Goal: Task Accomplishment & Management: Manage account settings

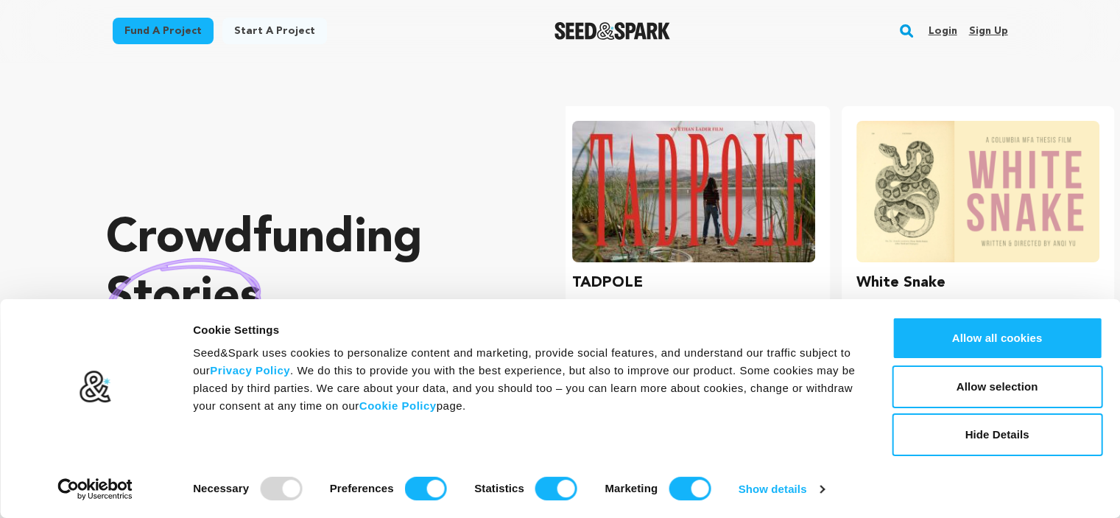
scroll to position [0, 295]
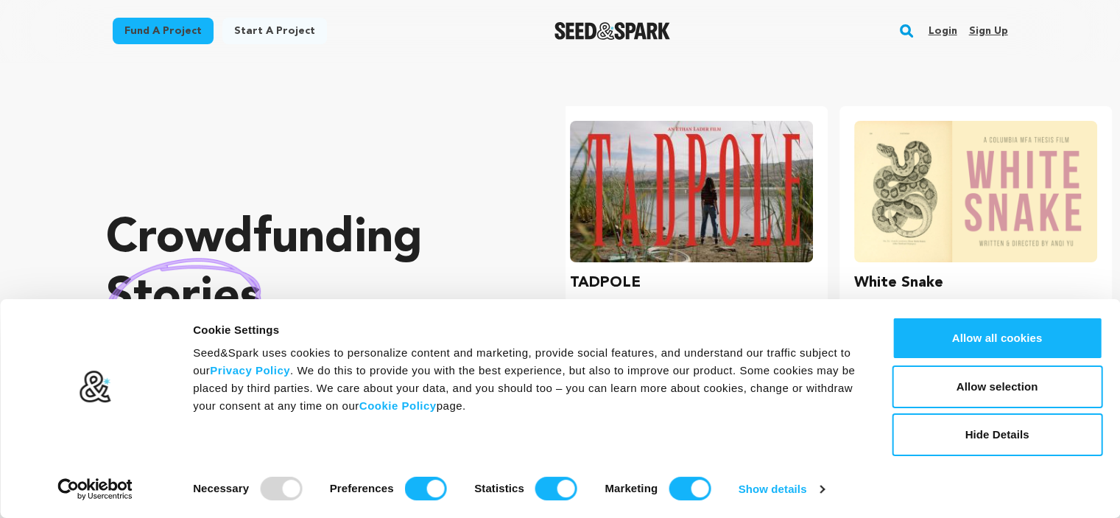
click at [996, 33] on link "Sign up" at bounding box center [987, 31] width 39 height 24
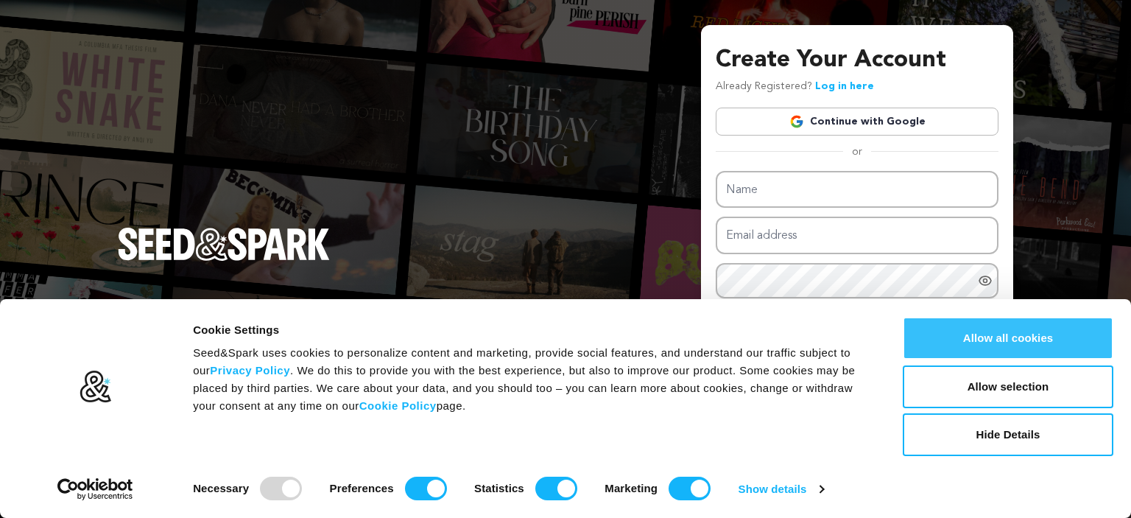
click at [1061, 342] on button "Allow all cookies" at bounding box center [1008, 338] width 211 height 43
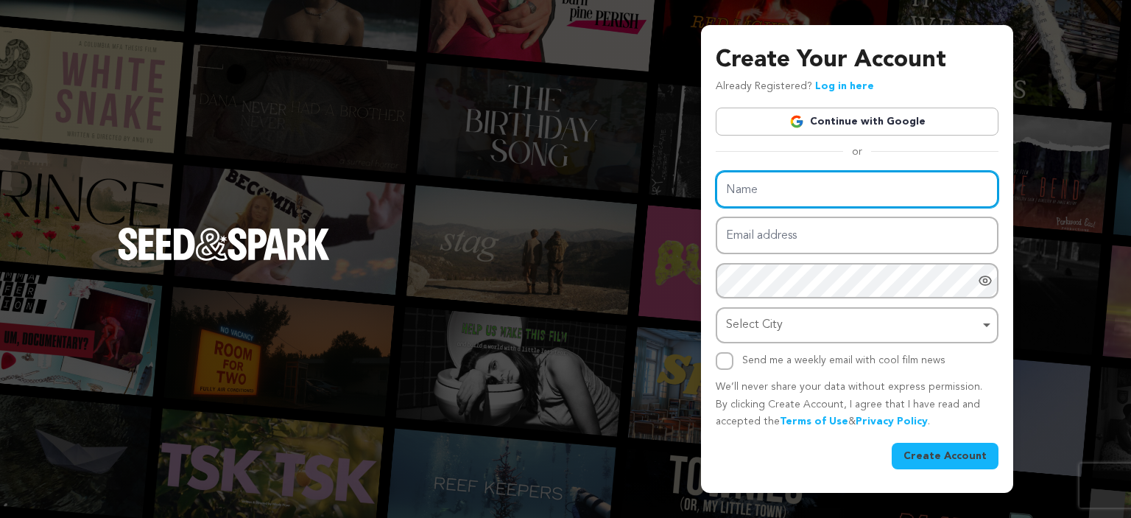
click at [837, 195] on input "Name" at bounding box center [857, 190] width 283 height 38
type input "Sport Spot LLC"
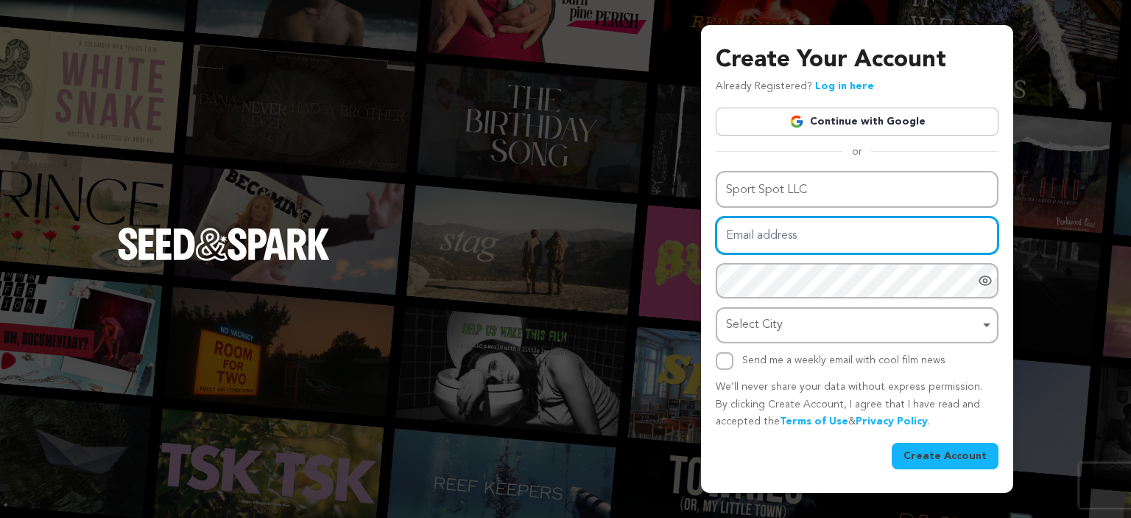
click at [774, 231] on input "Email address" at bounding box center [857, 236] width 283 height 38
type input "sportspotllc44@gmail.com"
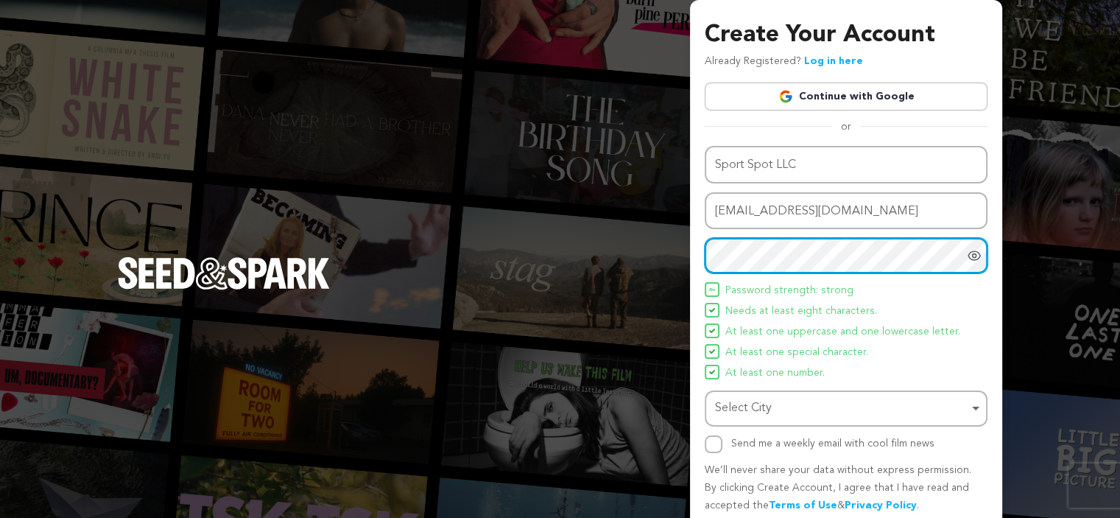
click at [954, 404] on div "Select City Remove item" at bounding box center [841, 408] width 253 height 21
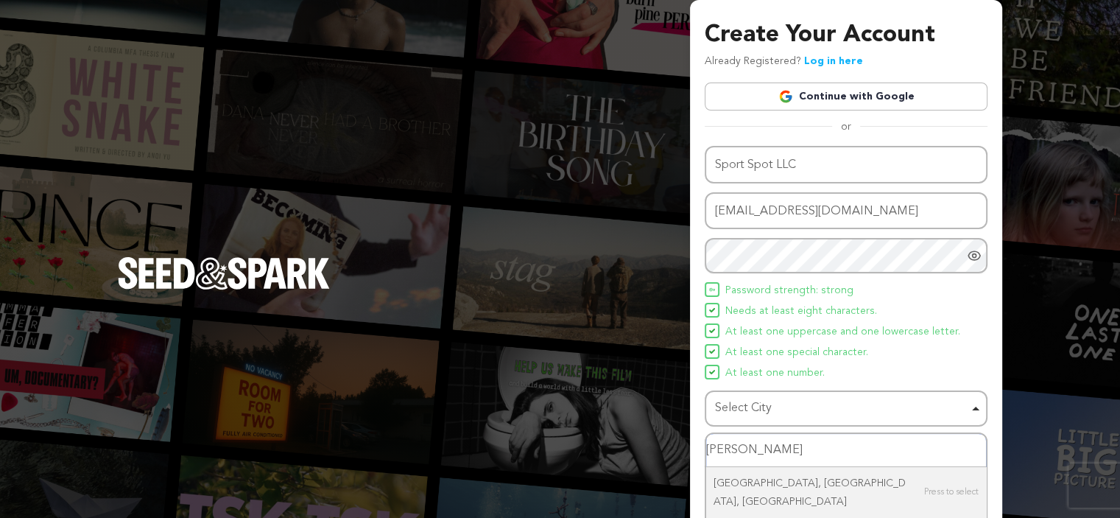
type input "clarks"
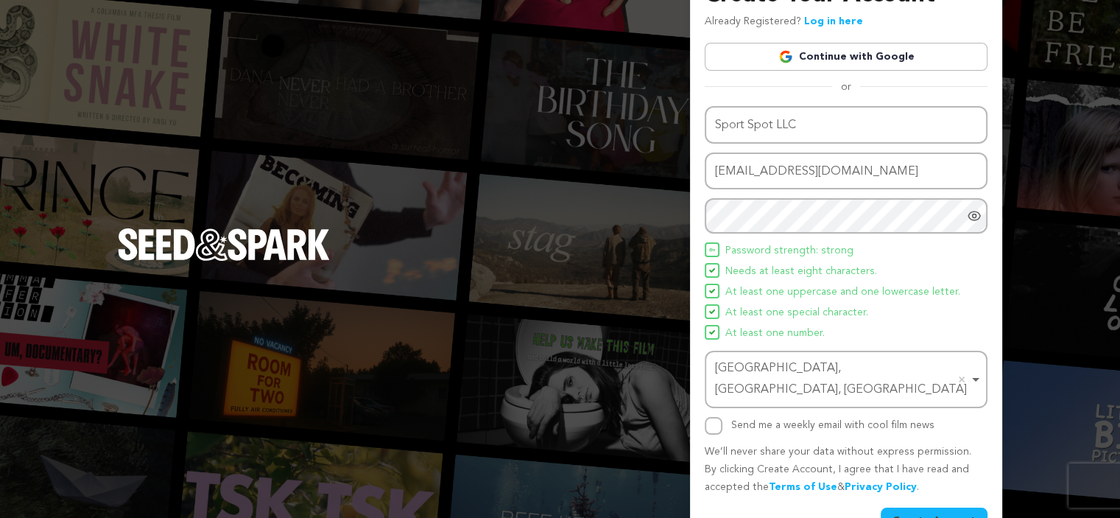
scroll to position [57, 0]
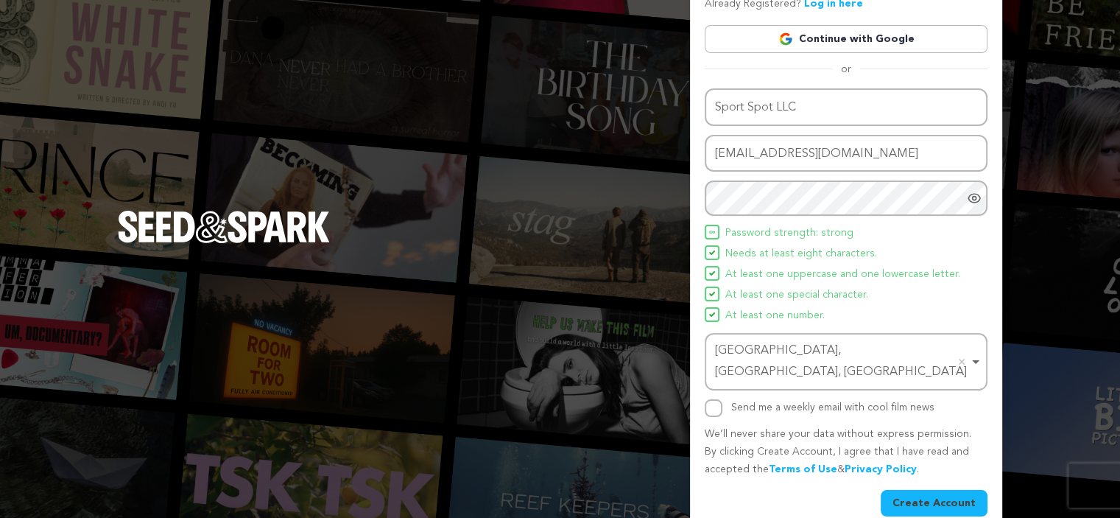
click at [912, 490] on button "Create Account" at bounding box center [934, 503] width 107 height 27
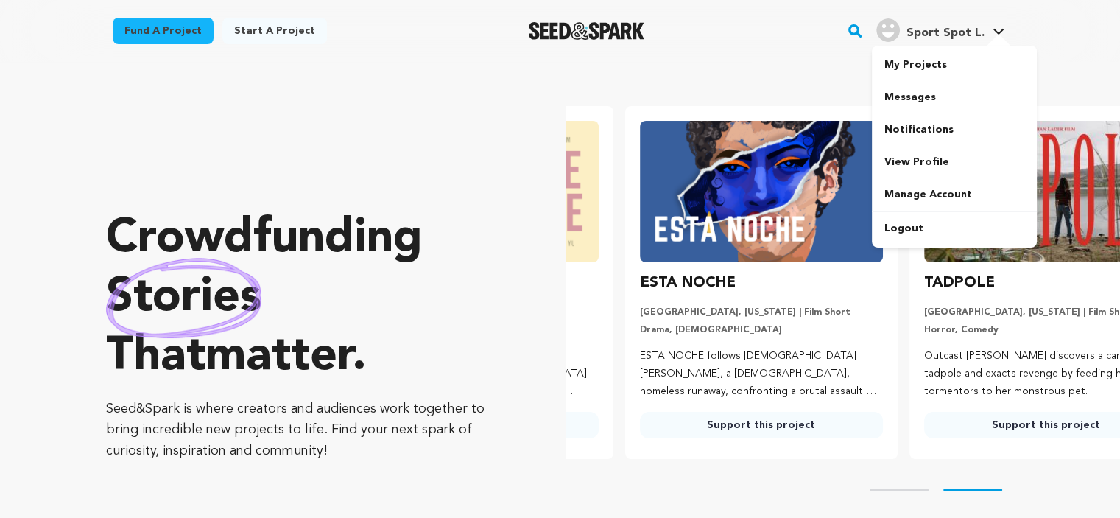
scroll to position [0, 295]
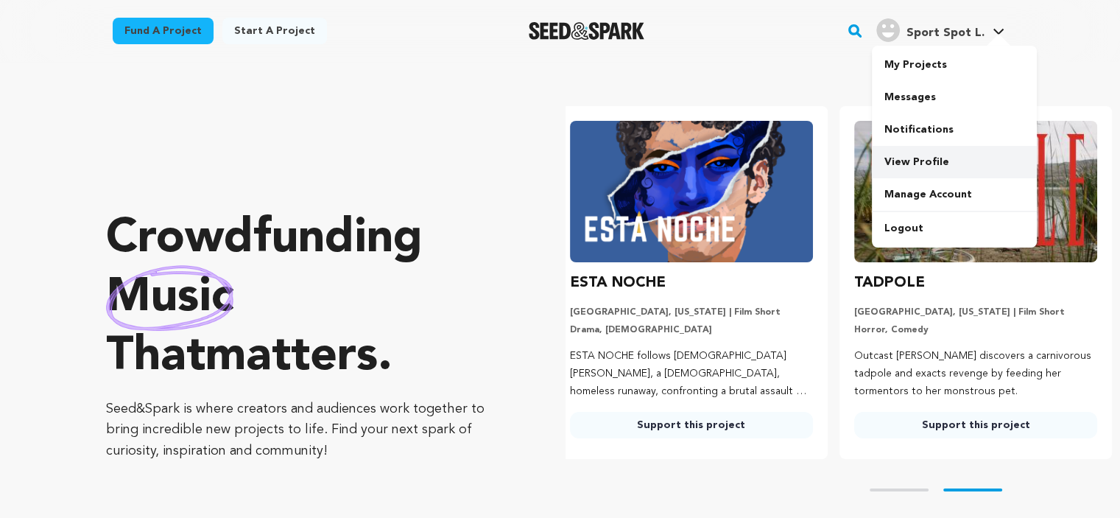
click at [932, 160] on link "View Profile" at bounding box center [954, 162] width 165 height 32
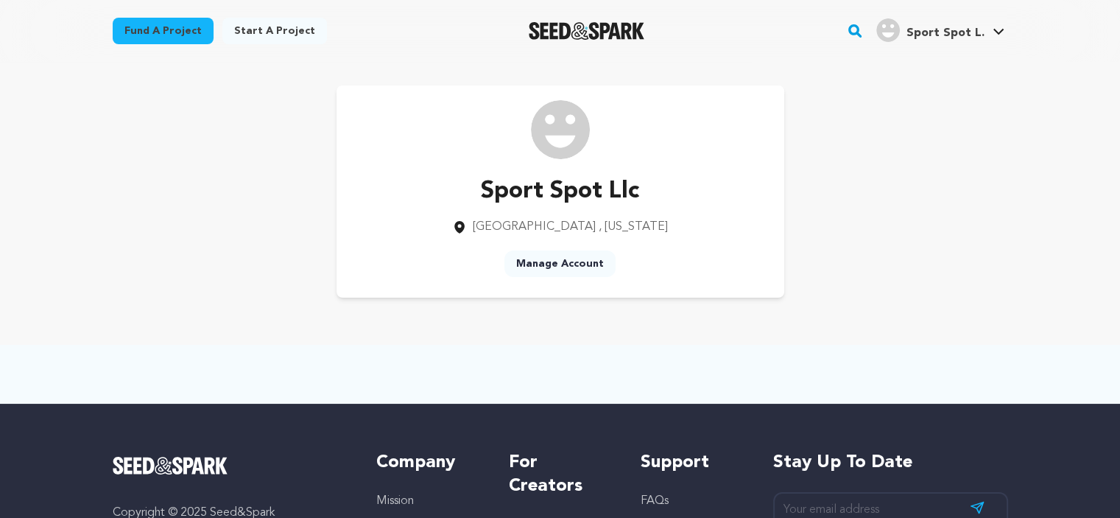
click at [544, 258] on link "Manage Account" at bounding box center [559, 263] width 111 height 27
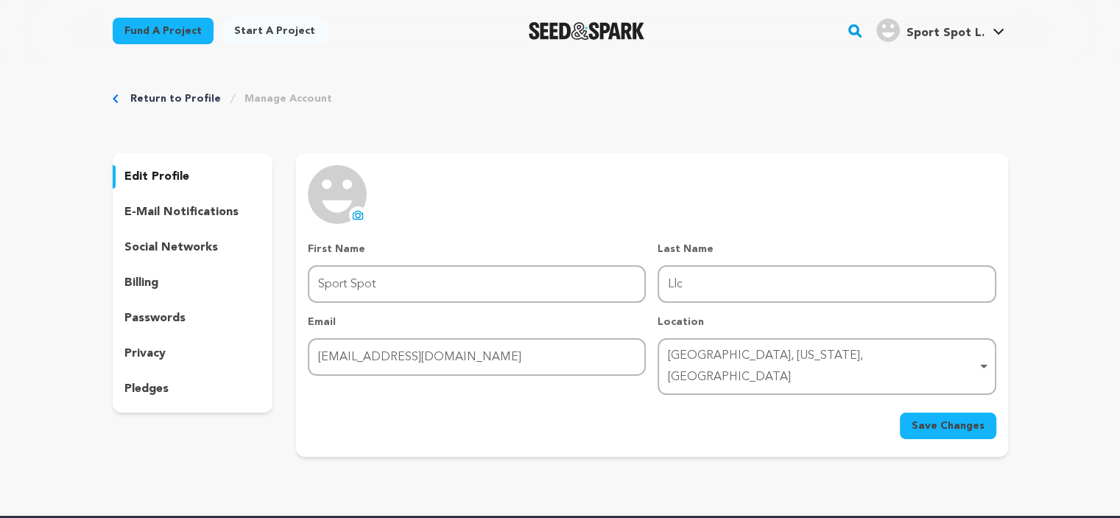
click at [358, 214] on icon at bounding box center [358, 215] width 12 height 12
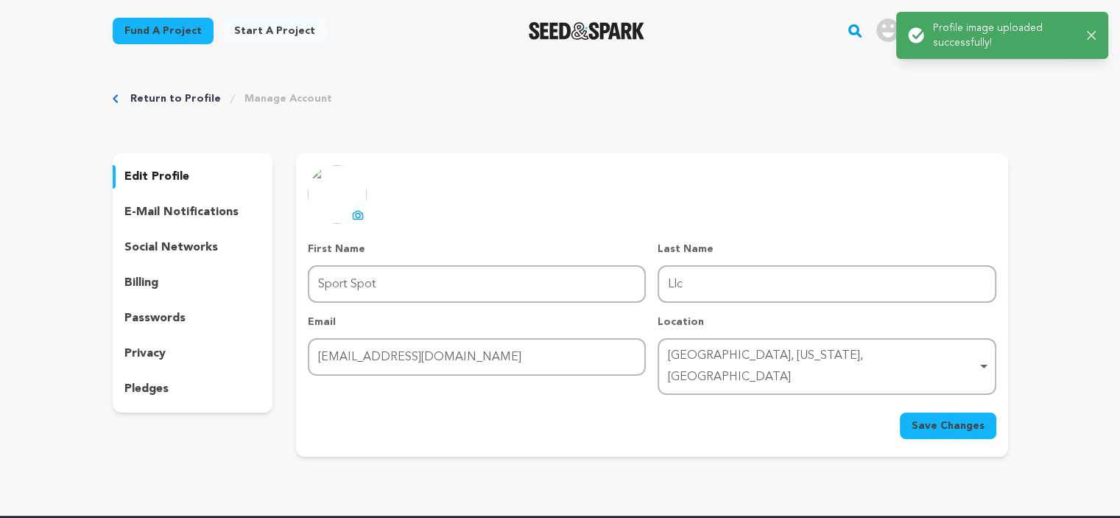
click at [929, 418] on span "Save Changes" at bounding box center [948, 425] width 73 height 15
click at [196, 248] on p "social networks" at bounding box center [171, 248] width 94 height 18
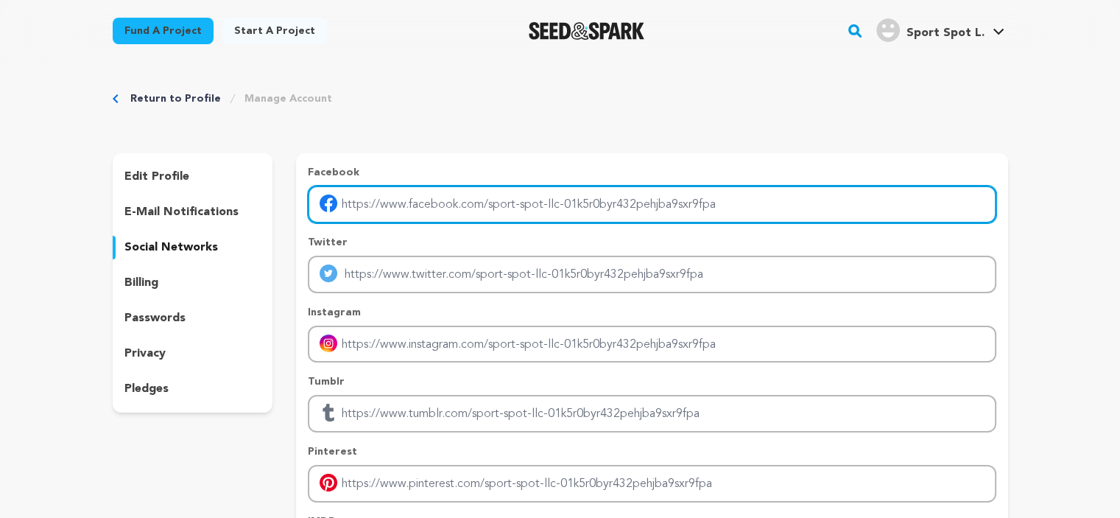
drag, startPoint x: 775, startPoint y: 211, endPoint x: 471, endPoint y: 250, distance: 306.6
click at [471, 250] on div "Facebook Twitter Instagram Tumblr Pinterest IMDB" at bounding box center [652, 368] width 688 height 407
click at [639, 208] on input "Enter facebook profile link" at bounding box center [652, 205] width 688 height 38
paste input "https://www.facebook.com/SportspotLLC"
type input "https://www.facebook.com/SportspotLLC"
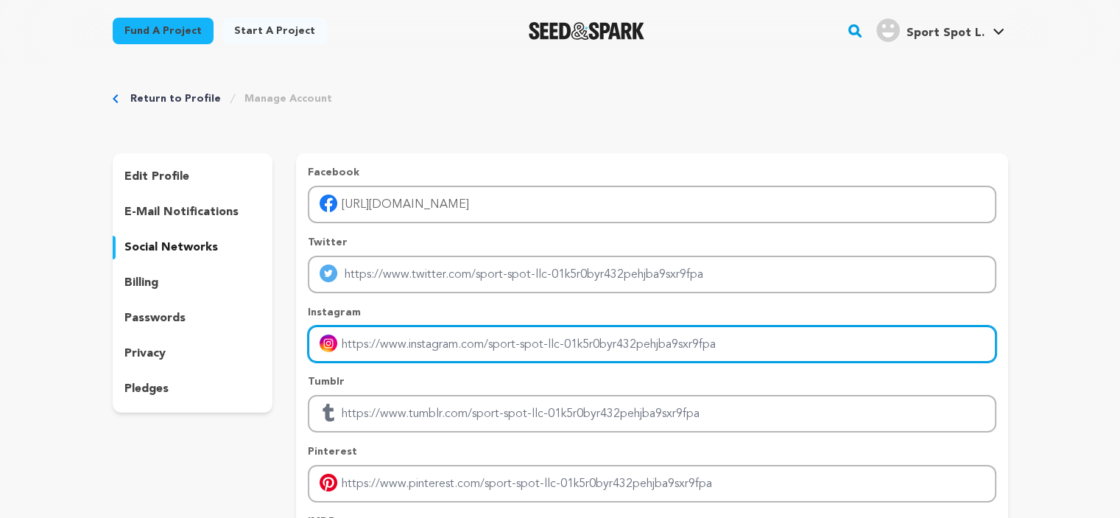
click at [415, 345] on input "Enter instagram handle link" at bounding box center [652, 345] width 688 height 38
paste input "[URL][DOMAIN_NAME]"
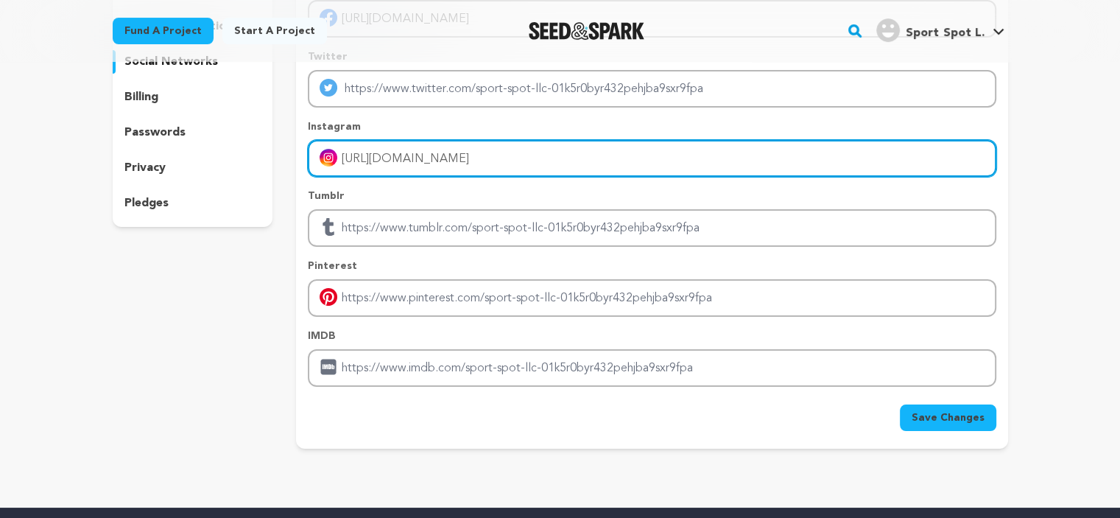
scroll to position [221, 0]
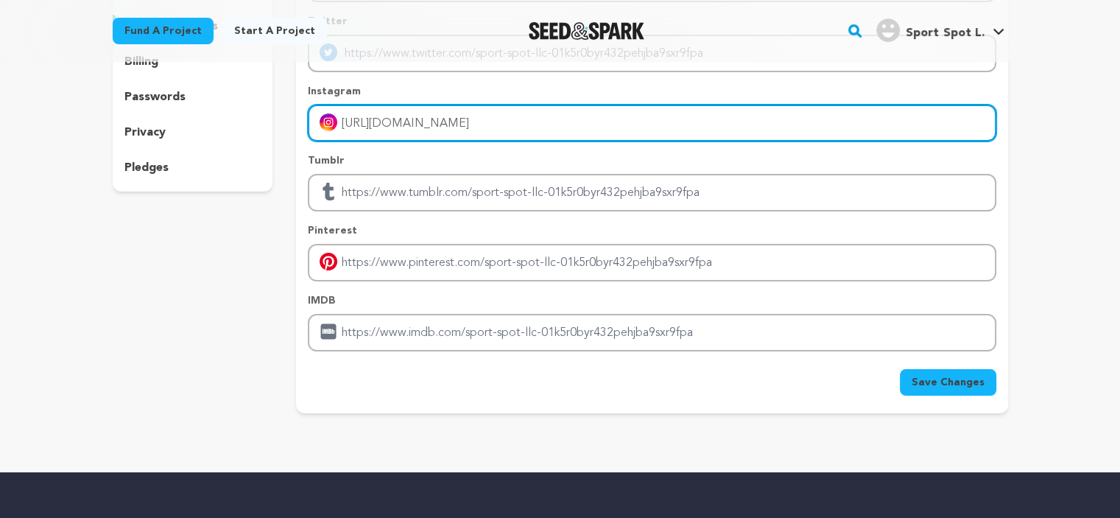
type input "[URL][DOMAIN_NAME]"
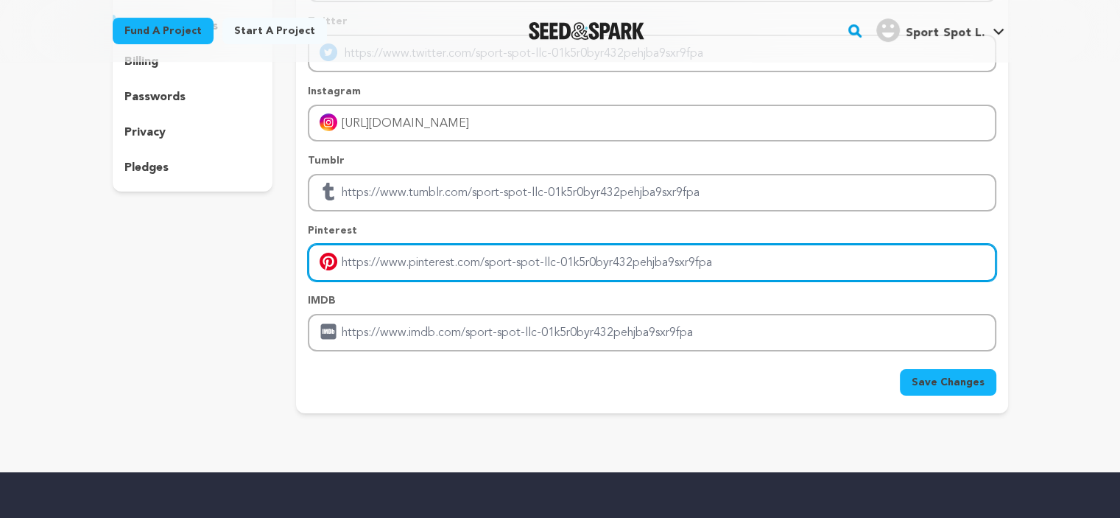
click at [351, 266] on input "Enter pinterest profile link" at bounding box center [652, 263] width 688 height 38
paste input "https://www.pinterest.com/sportspotllc/"
type input "https://www.pinterest.com/sportspotllc/"
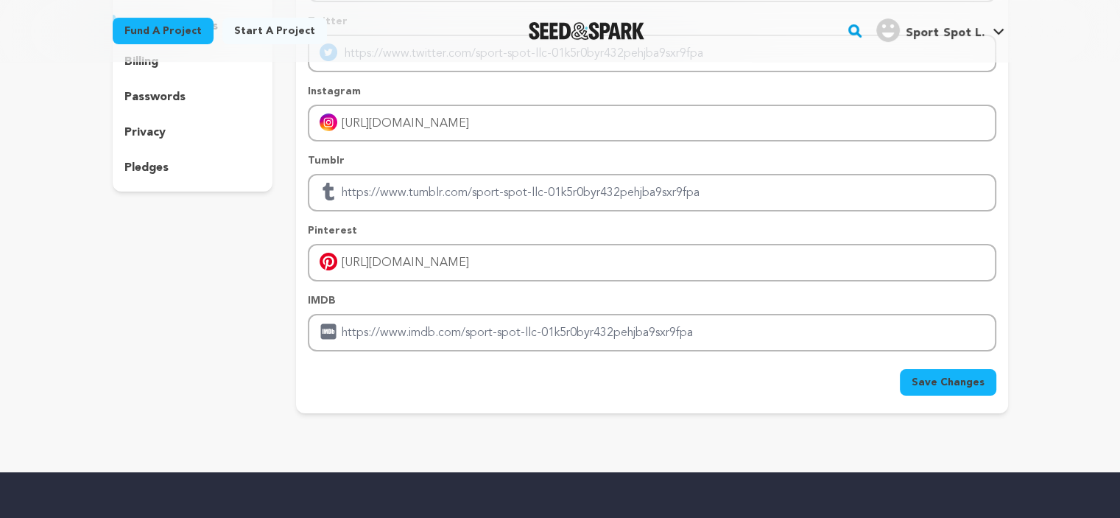
click at [955, 384] on span "Save Changes" at bounding box center [948, 382] width 73 height 15
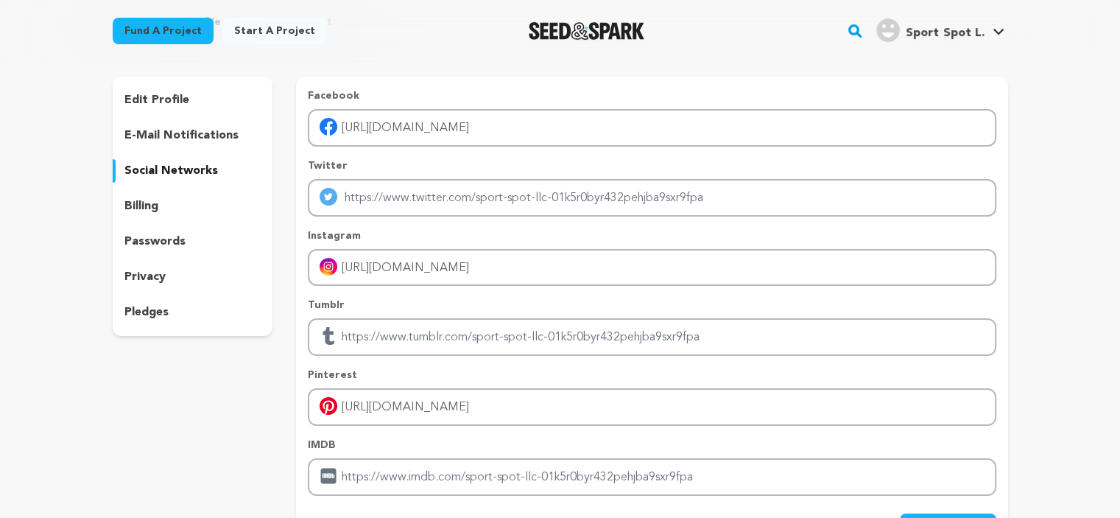
scroll to position [74, 0]
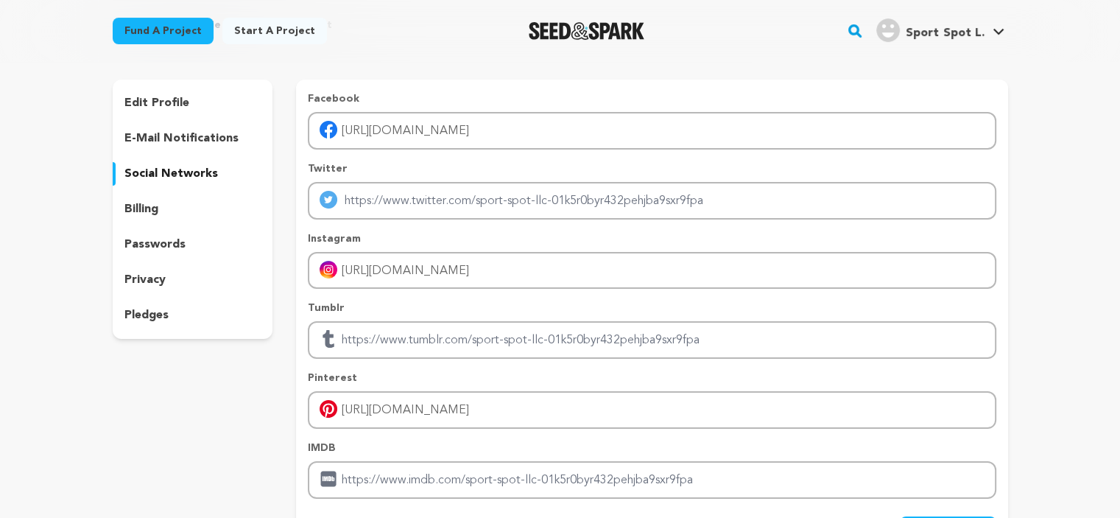
click at [187, 138] on p "e-mail notifications" at bounding box center [181, 139] width 114 height 18
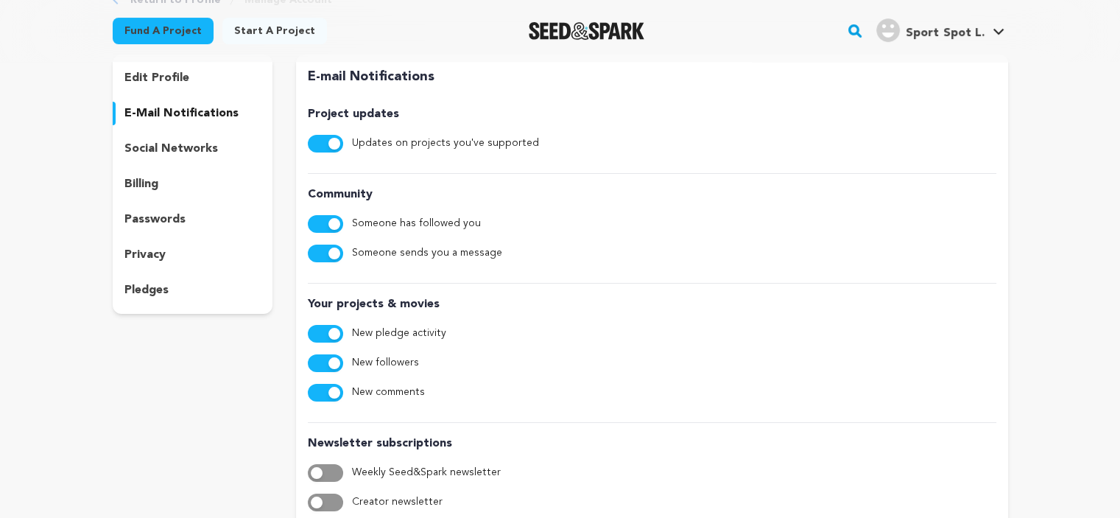
scroll to position [74, 0]
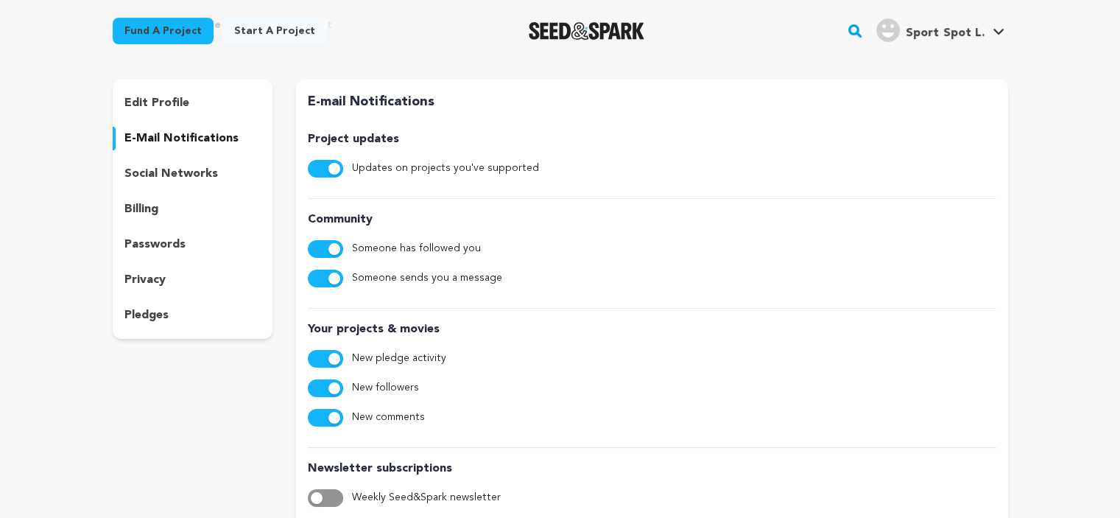
click at [193, 213] on div "billing" at bounding box center [193, 209] width 161 height 24
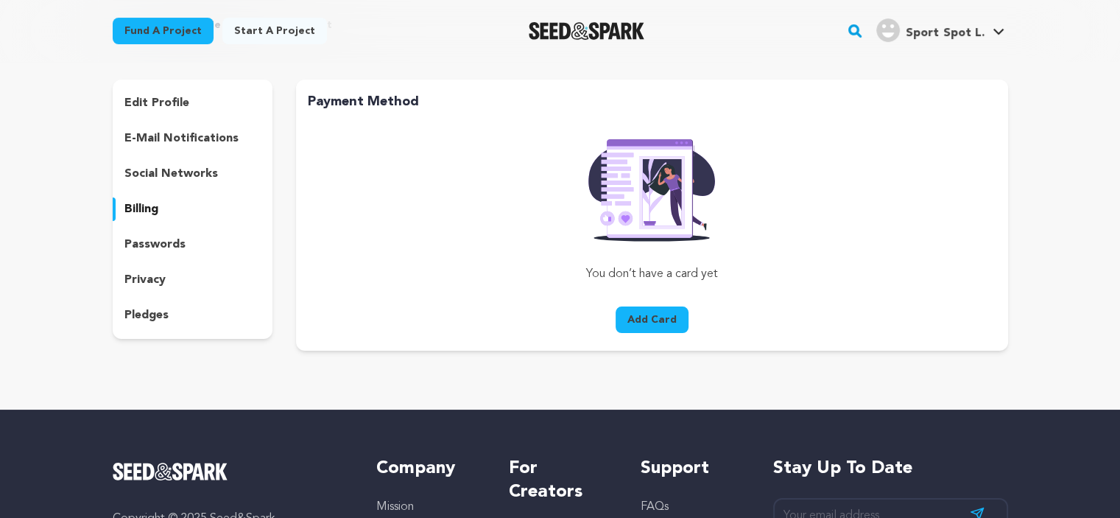
click at [170, 243] on p "passwords" at bounding box center [154, 245] width 61 height 18
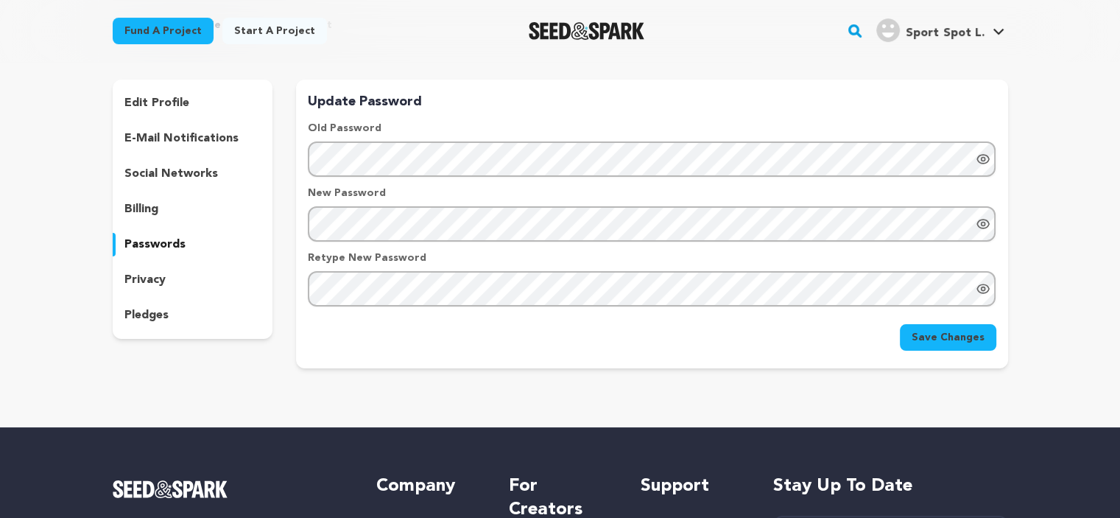
click at [165, 270] on div "privacy" at bounding box center [193, 280] width 161 height 24
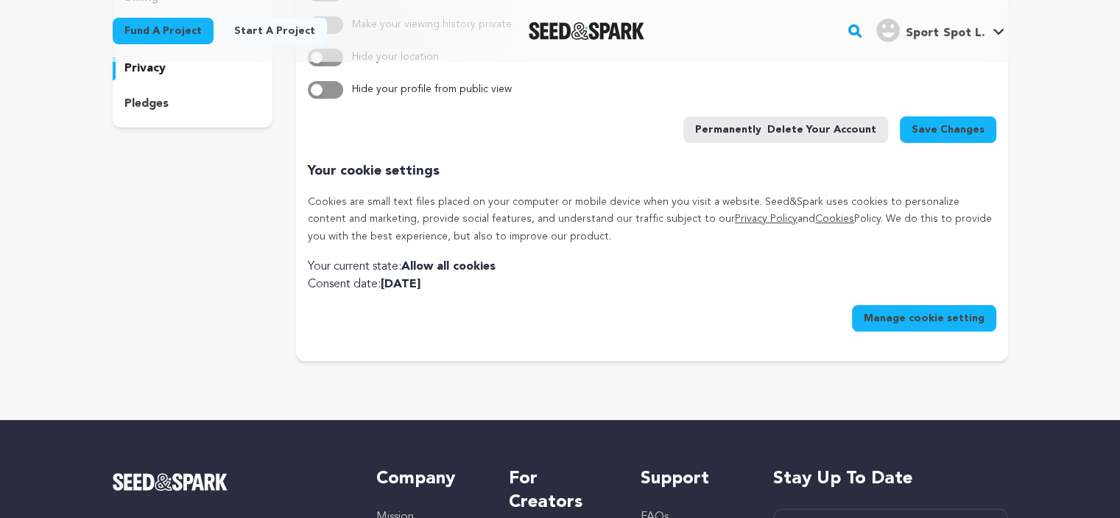
scroll to position [295, 0]
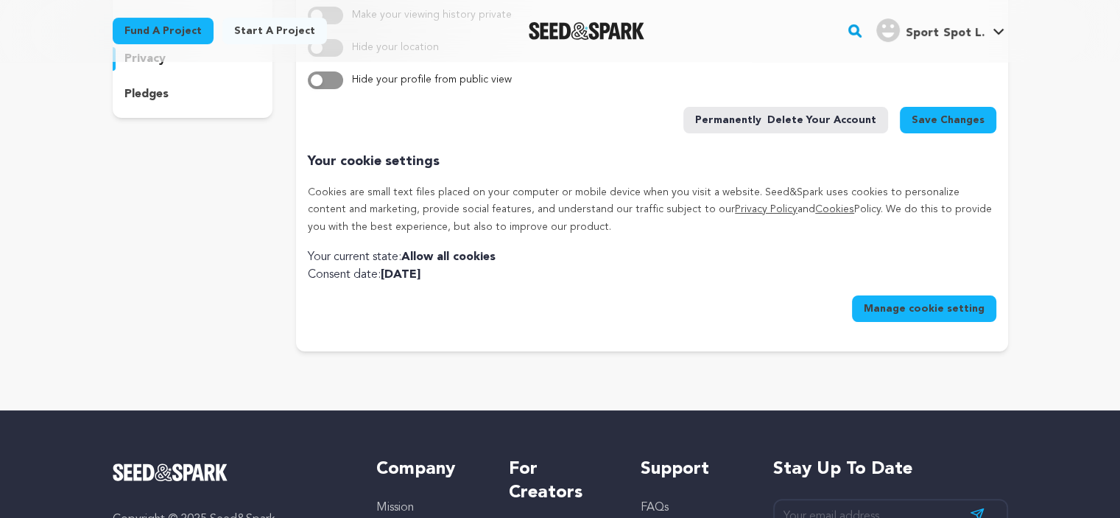
click at [165, 94] on p "pledges" at bounding box center [146, 94] width 44 height 18
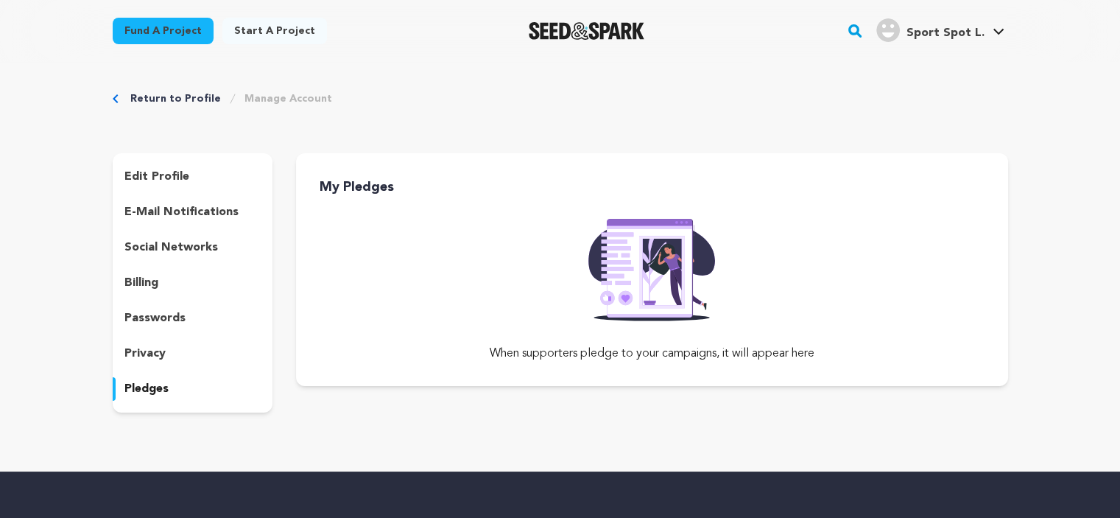
click at [258, 29] on link "Start a project" at bounding box center [274, 31] width 105 height 27
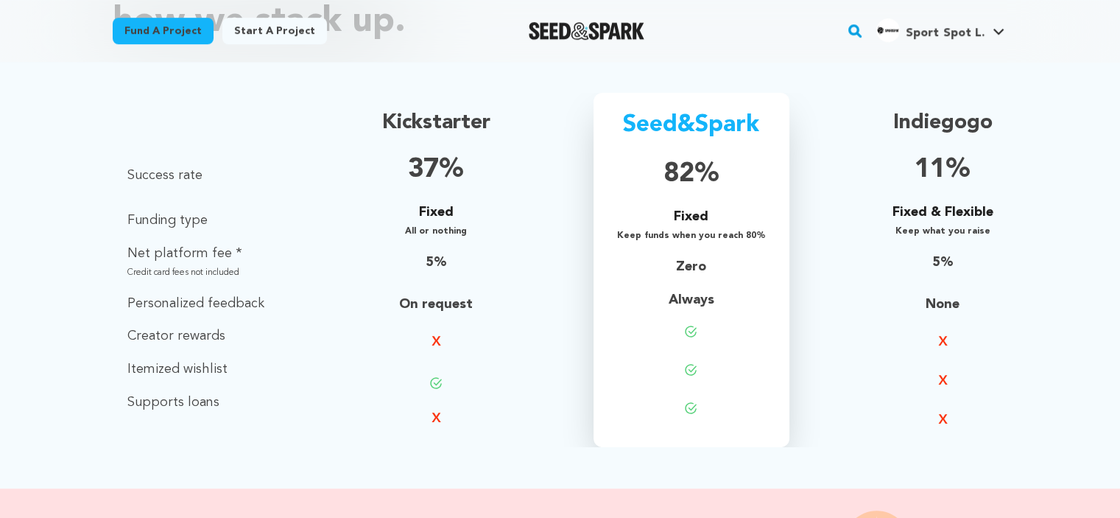
scroll to position [1031, 0]
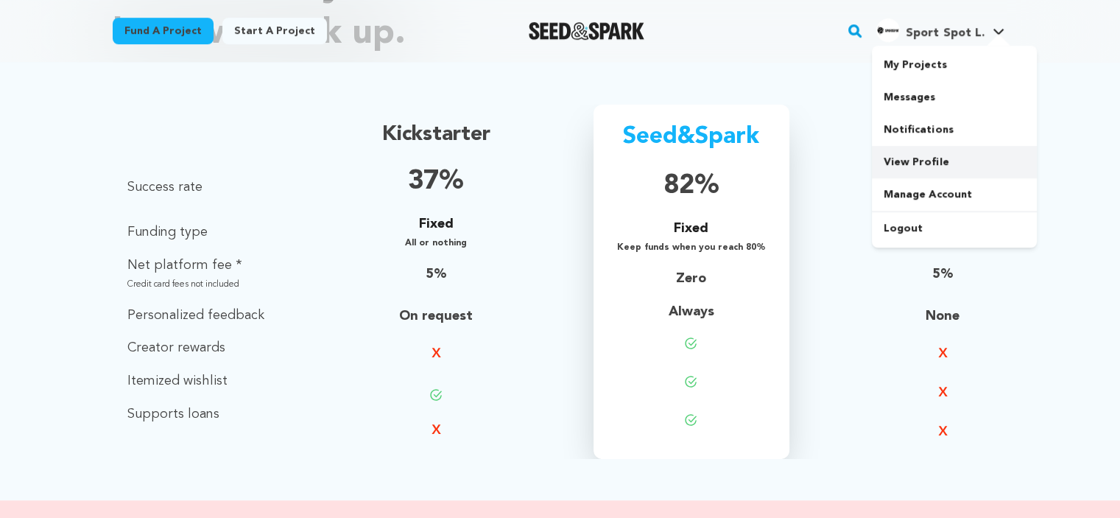
click at [938, 169] on link "View Profile" at bounding box center [954, 162] width 165 height 32
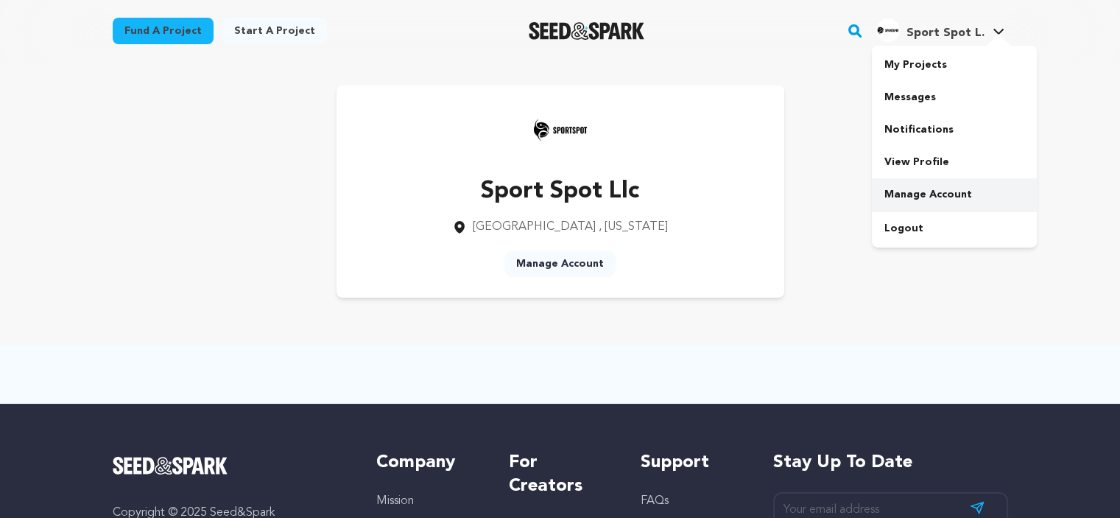
click at [949, 189] on link "Manage Account" at bounding box center [954, 194] width 165 height 32
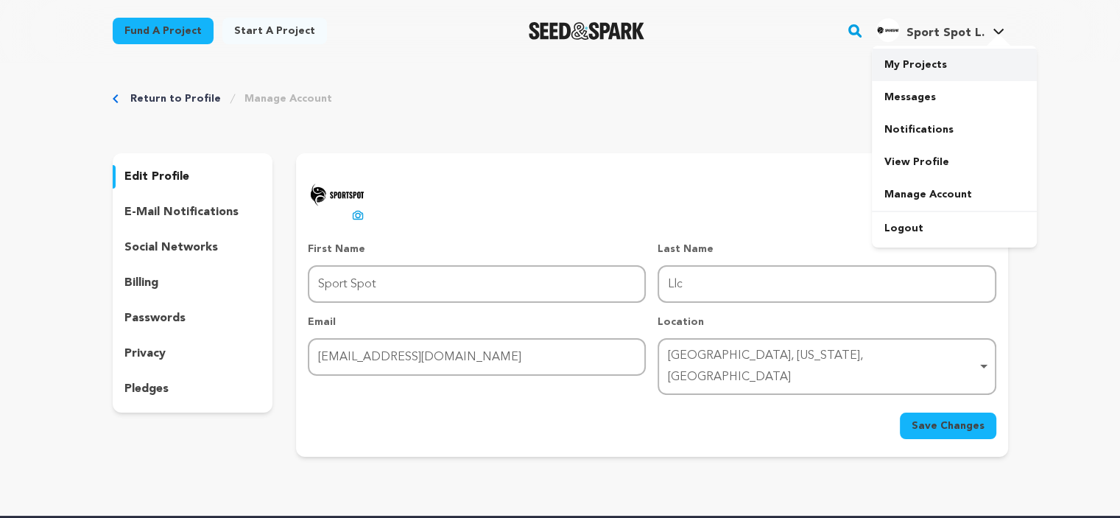
click at [943, 69] on link "My Projects" at bounding box center [954, 65] width 165 height 32
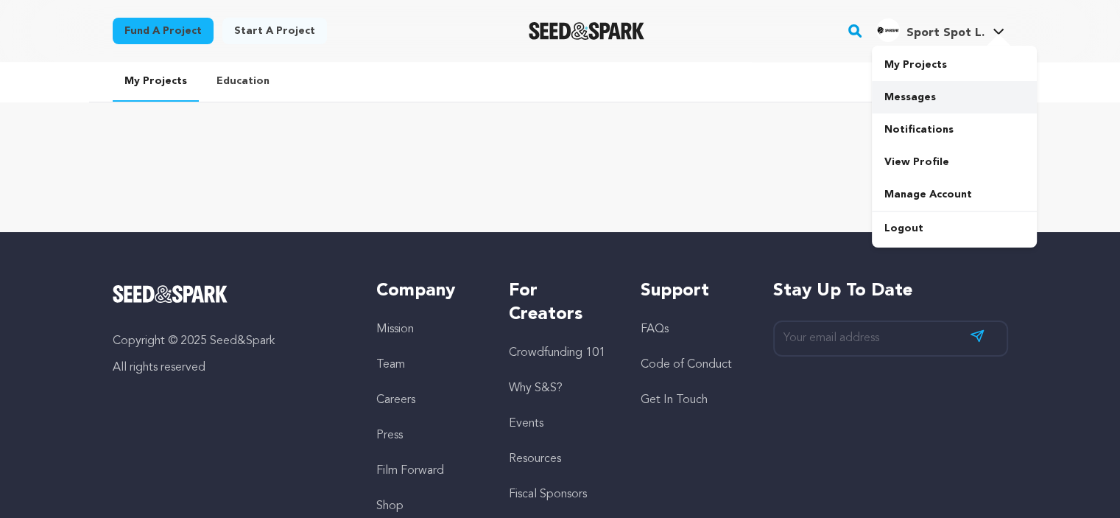
click at [931, 97] on link "Messages" at bounding box center [954, 97] width 165 height 32
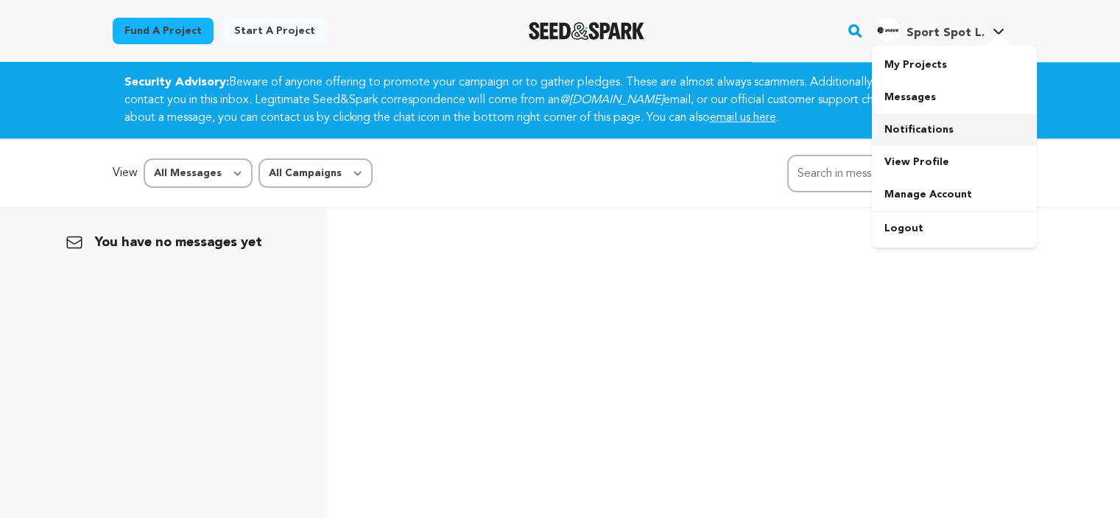
click at [954, 133] on link "Notifications" at bounding box center [954, 129] width 165 height 32
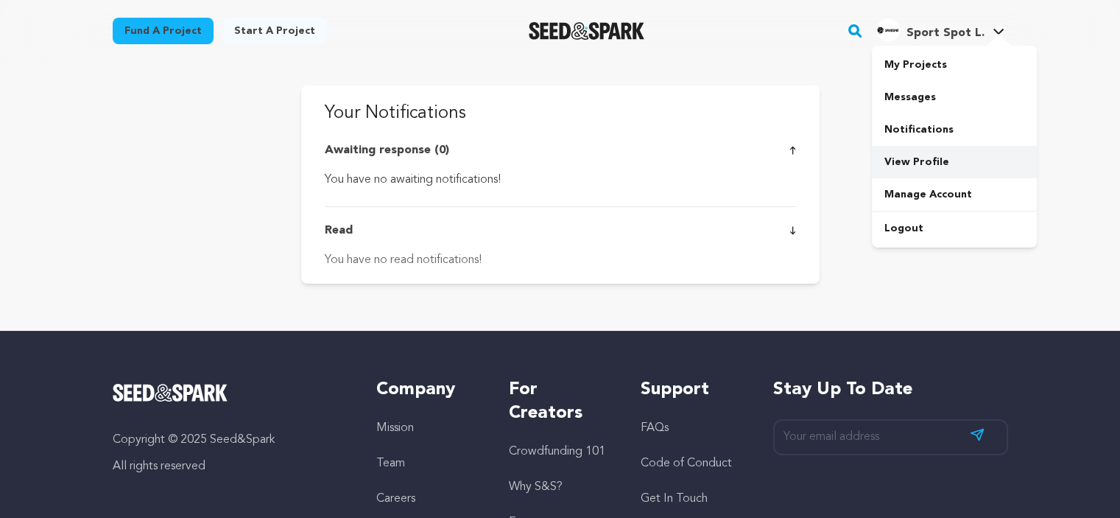
click at [951, 158] on link "View Profile" at bounding box center [954, 162] width 165 height 32
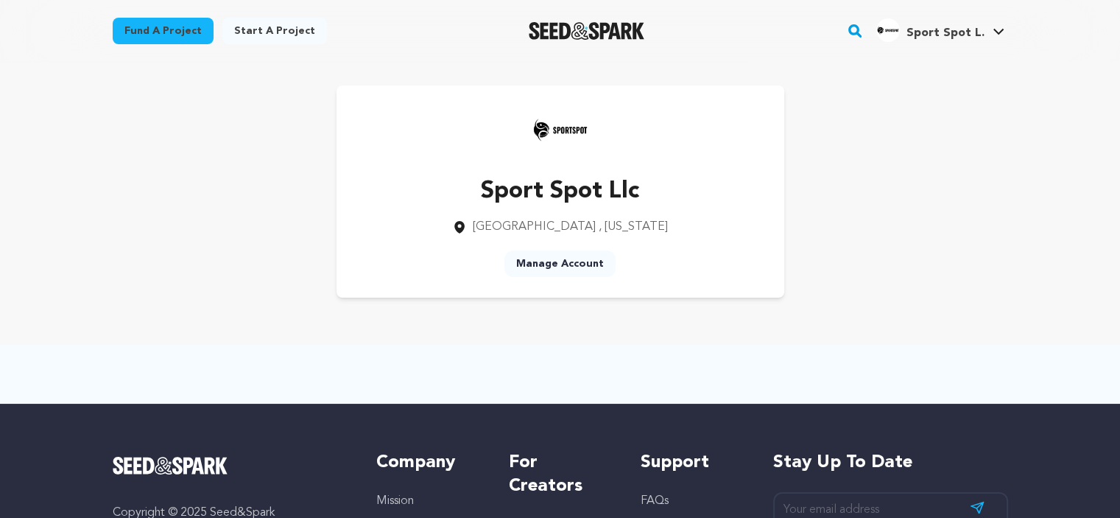
click at [562, 264] on link "Manage Account" at bounding box center [559, 263] width 111 height 27
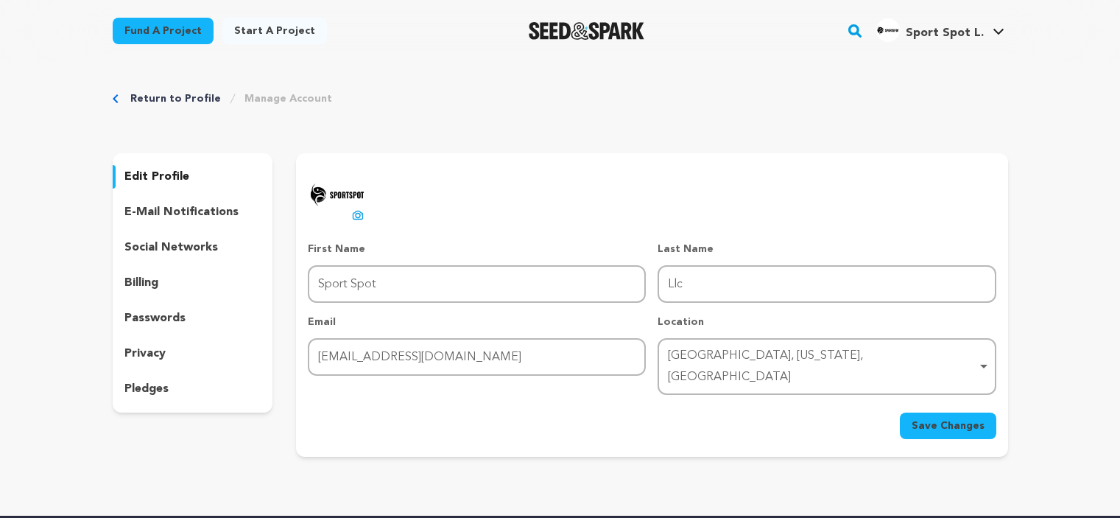
scroll to position [147, 0]
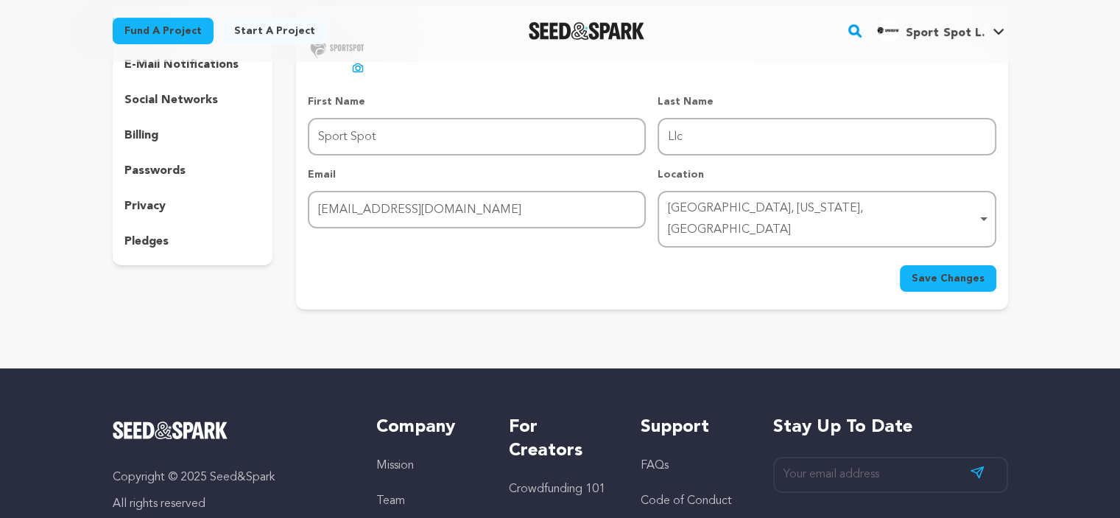
click at [172, 99] on p "social networks" at bounding box center [171, 100] width 94 height 18
